Goal: Check status: Check status

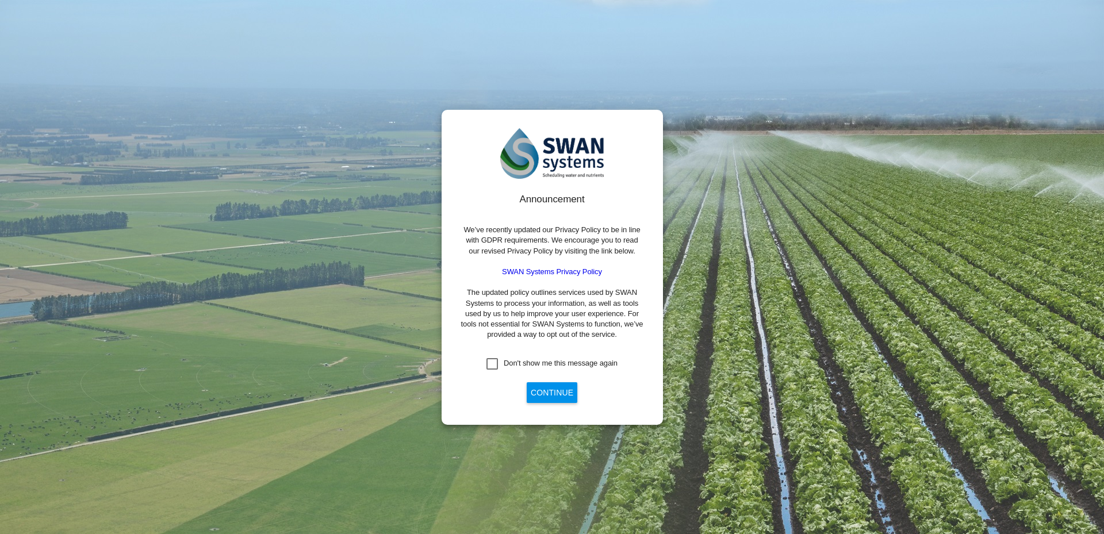
click at [556, 400] on button "Continue" at bounding box center [552, 392] width 51 height 21
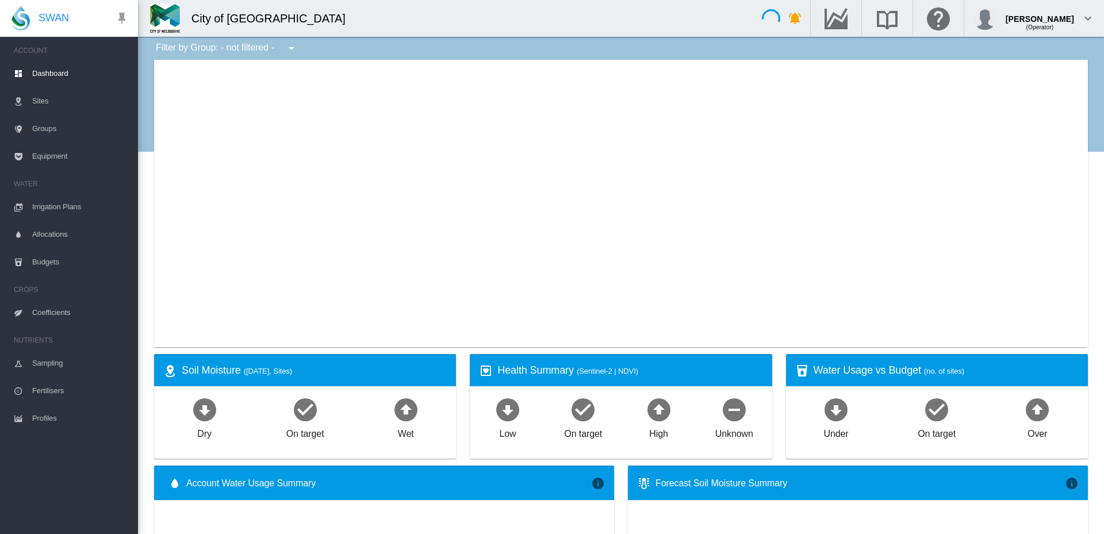
type input "**********"
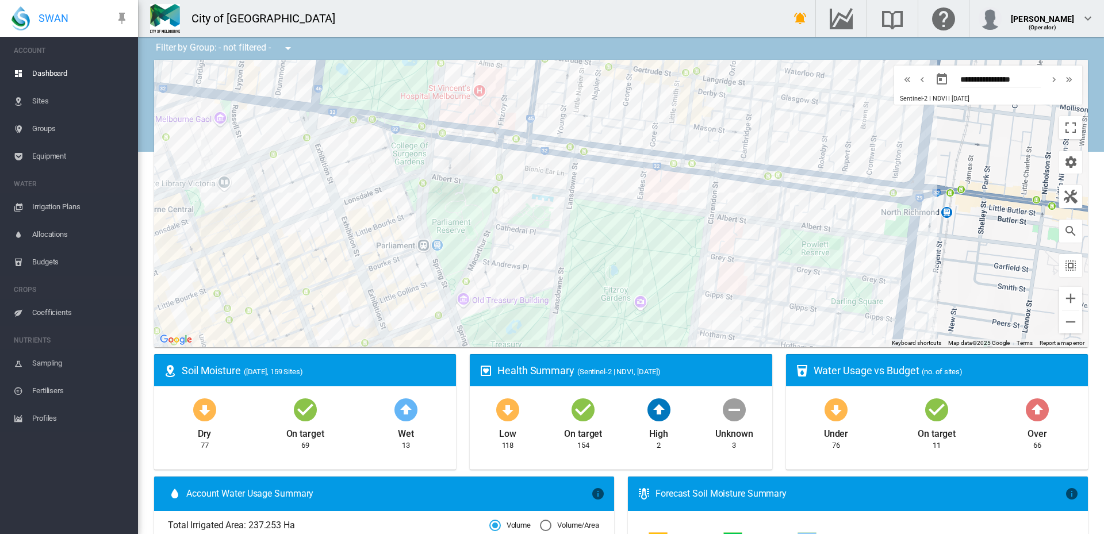
drag, startPoint x: 470, startPoint y: 141, endPoint x: 532, endPoint y: 216, distance: 97.2
click at [532, 216] on div at bounding box center [621, 203] width 934 height 287
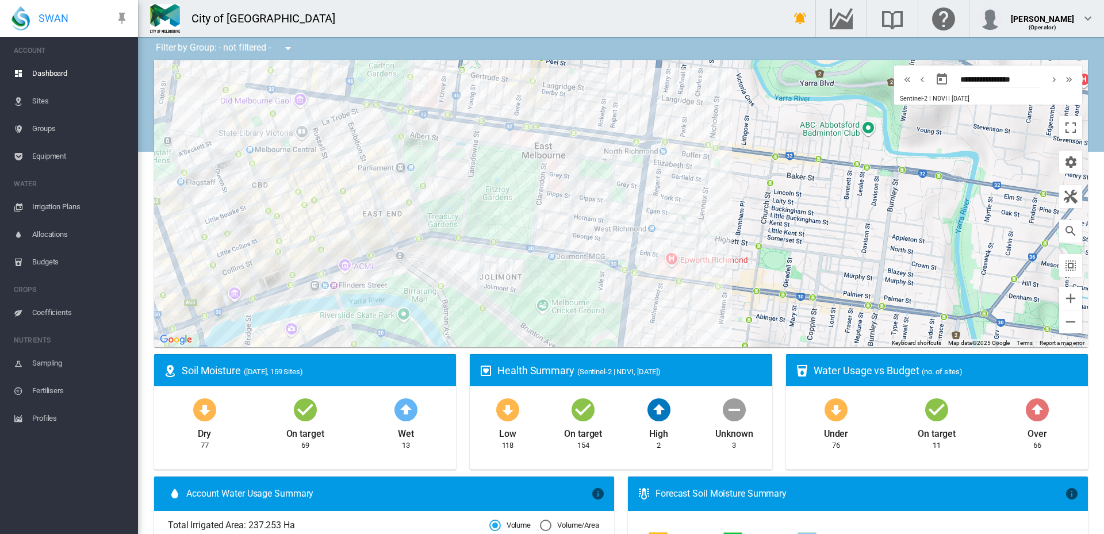
drag, startPoint x: 478, startPoint y: 260, endPoint x: 393, endPoint y: 194, distance: 107.3
click at [393, 194] on div at bounding box center [621, 203] width 934 height 287
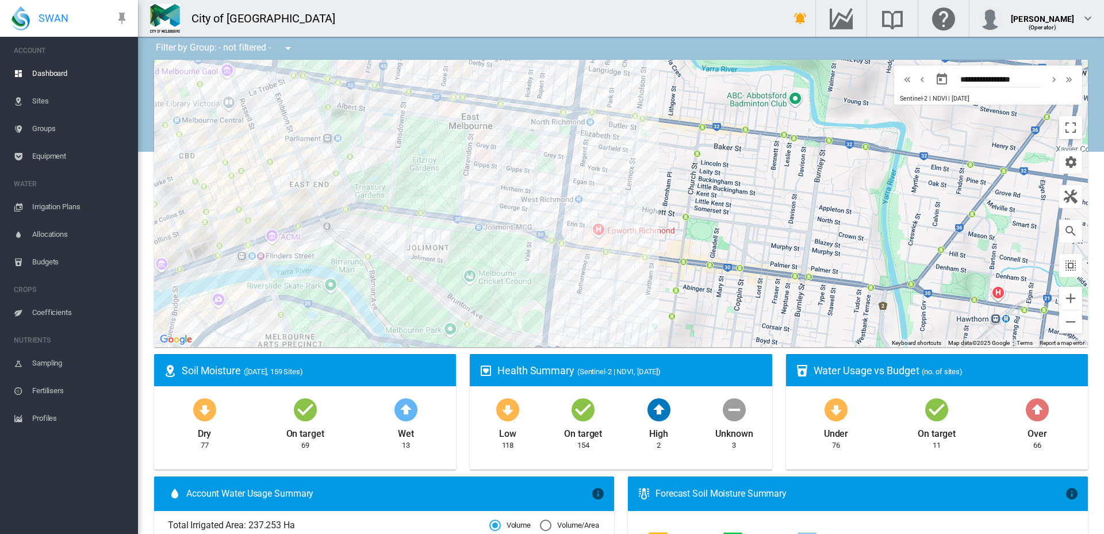
drag, startPoint x: 311, startPoint y: 315, endPoint x: 320, endPoint y: 210, distance: 105.6
click at [320, 210] on div at bounding box center [621, 203] width 934 height 287
